Goal: Task Accomplishment & Management: Check status

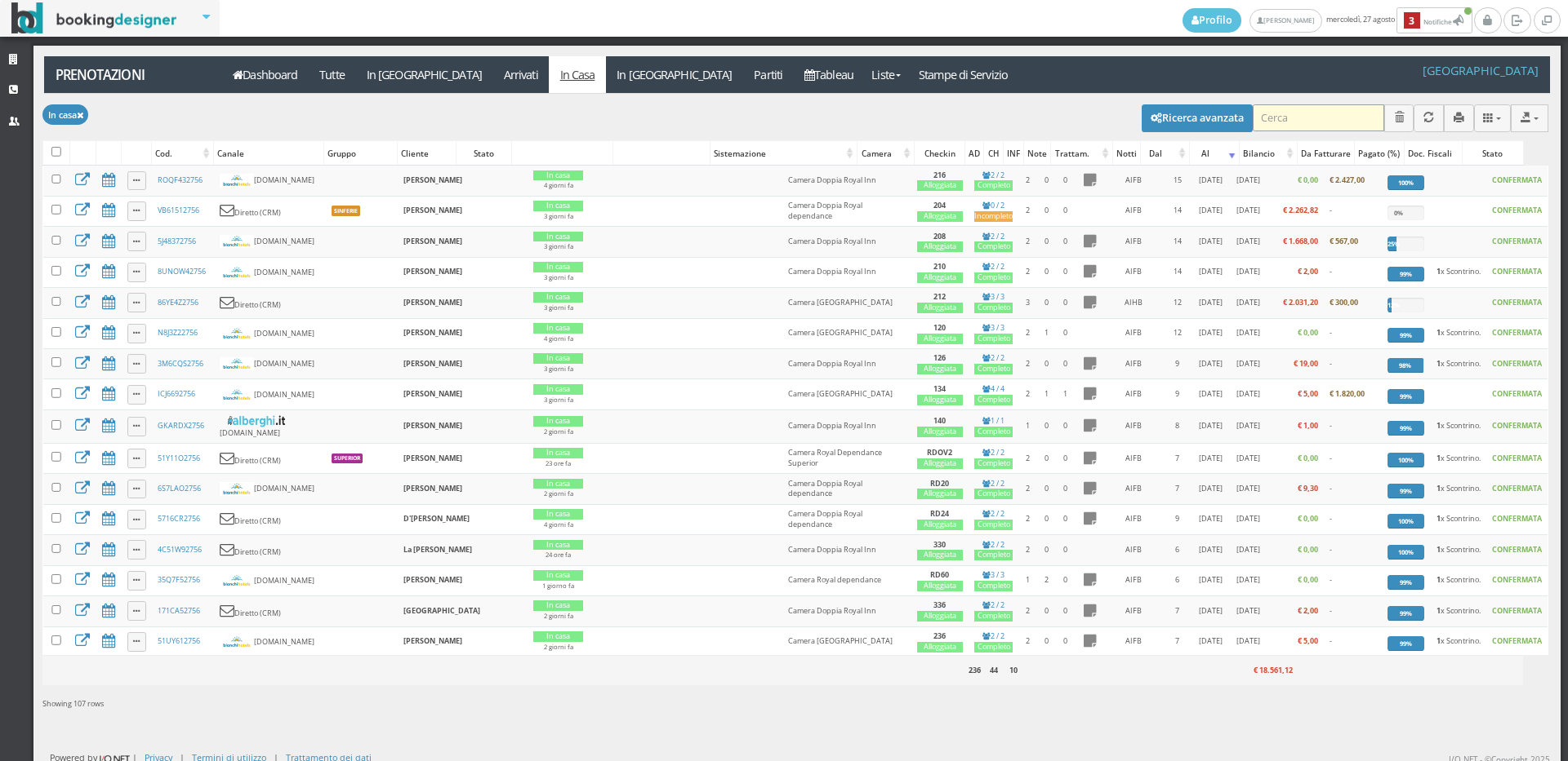
click at [1302, 117] on input "search" at bounding box center [1317, 118] width 132 height 27
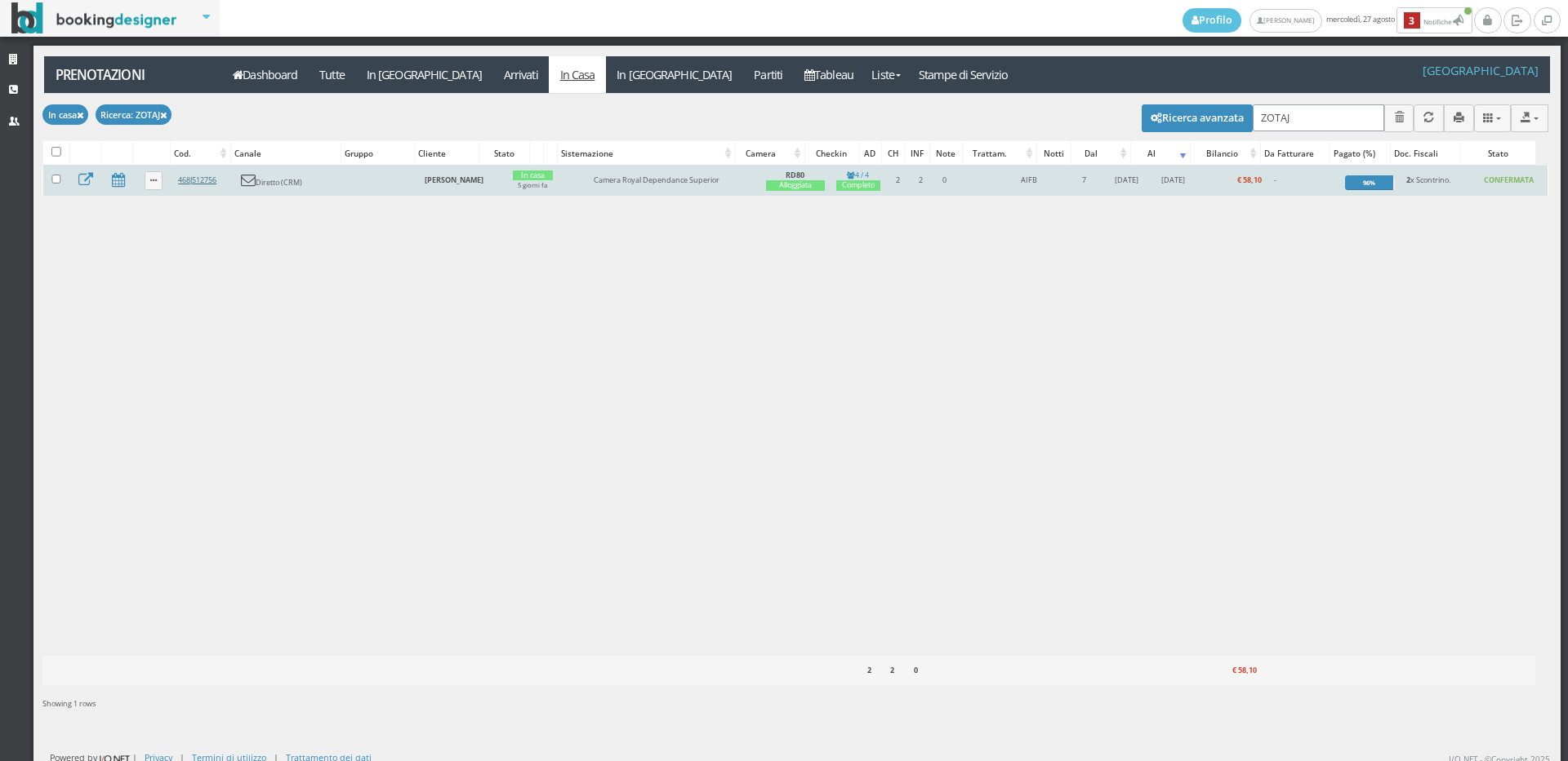
type input "ZOTAJ"
click at [194, 175] on link "468J512756" at bounding box center [197, 179] width 38 height 11
